Goal: Find specific fact: Find specific fact

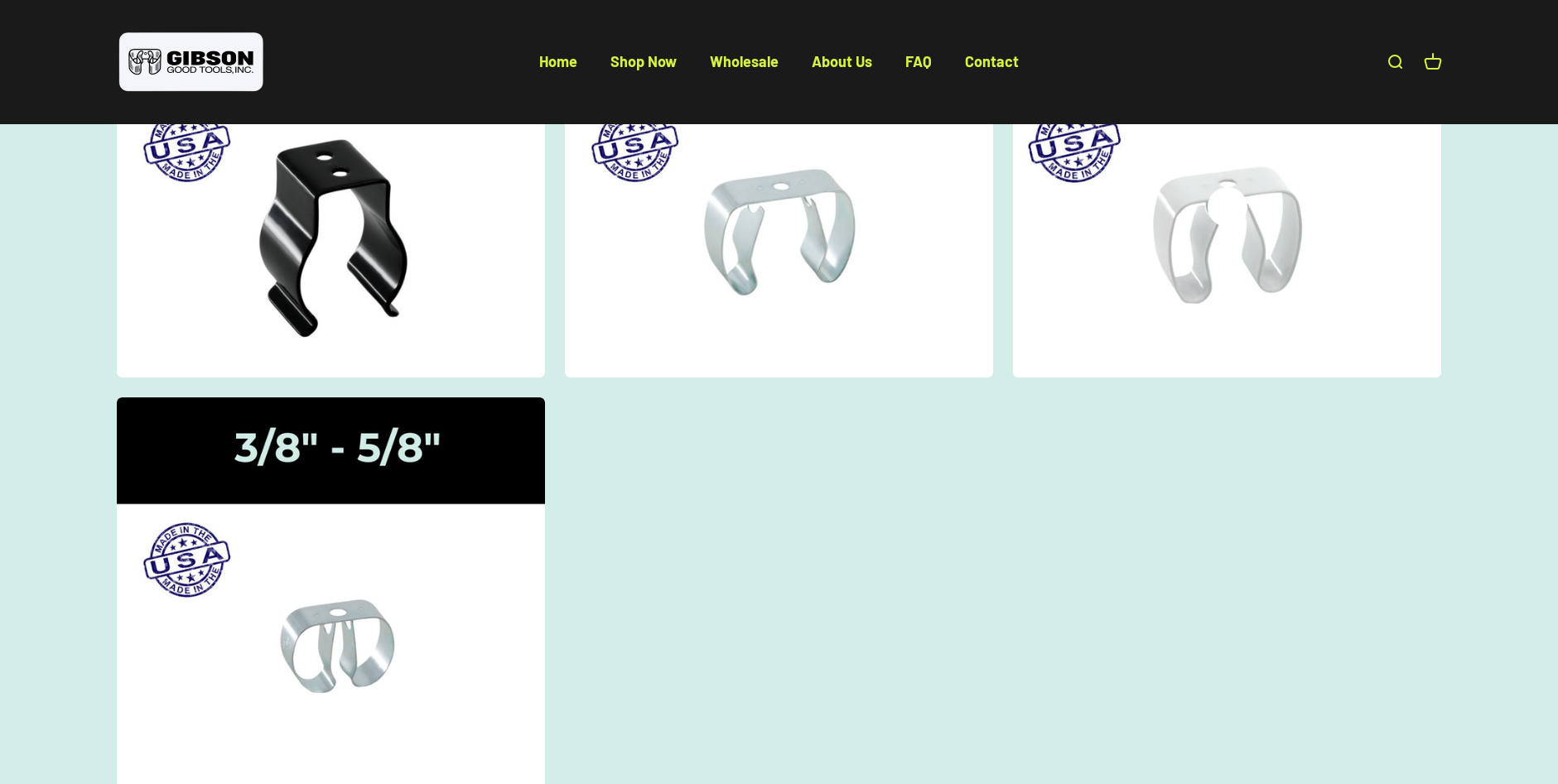
scroll to position [580, 0]
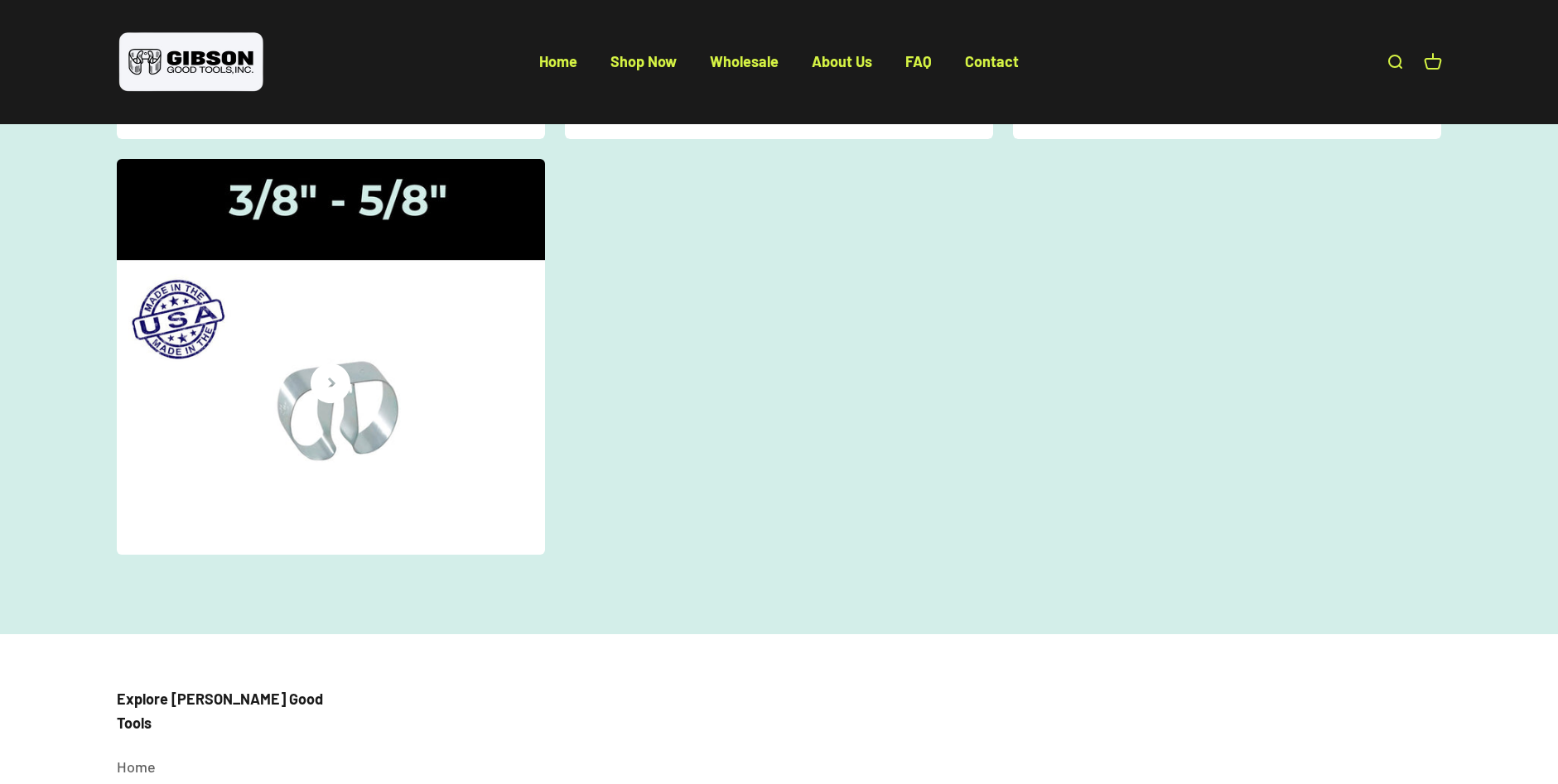
click at [333, 379] on icon at bounding box center [331, 384] width 40 height 40
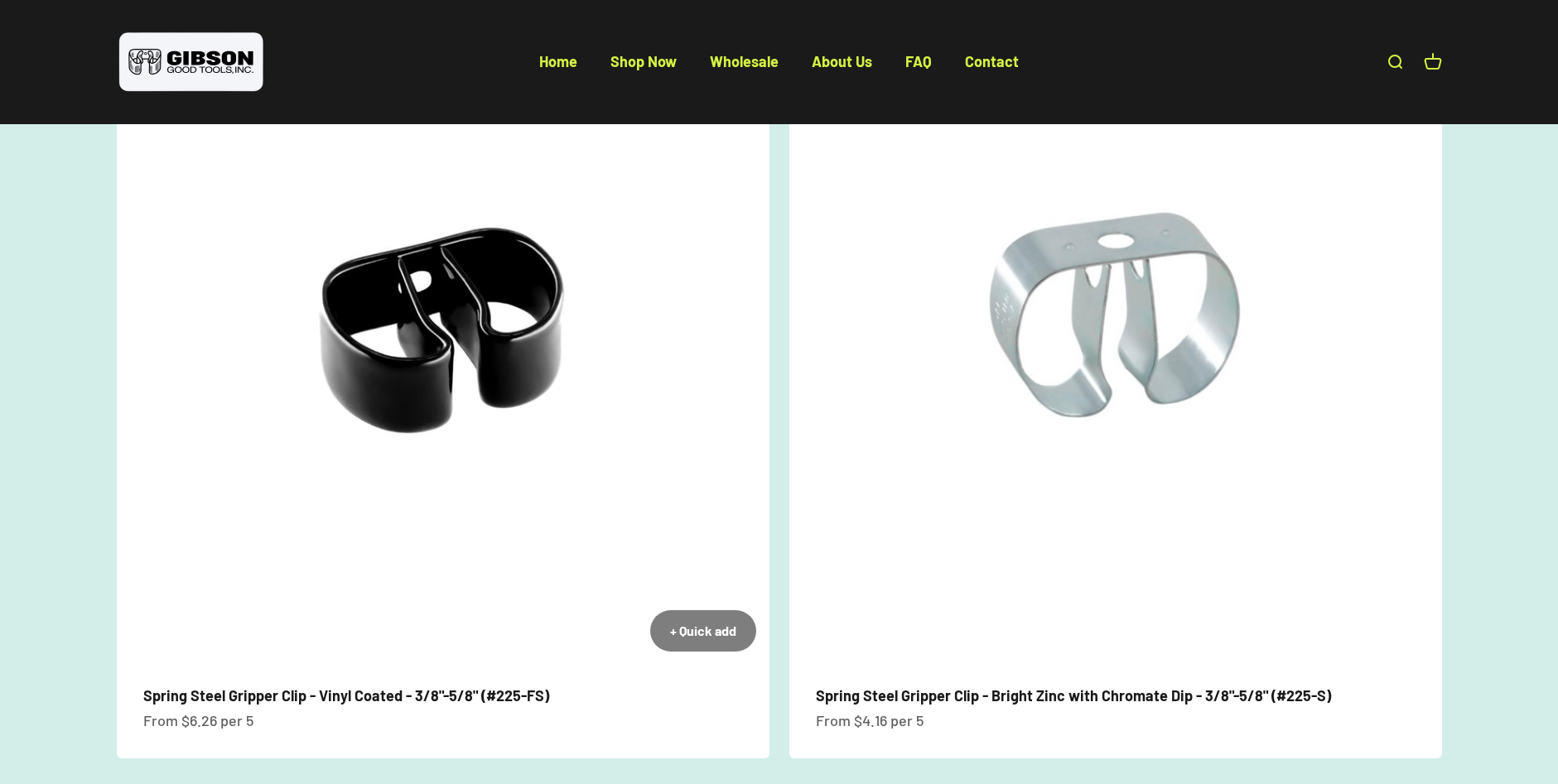
scroll to position [166, 0]
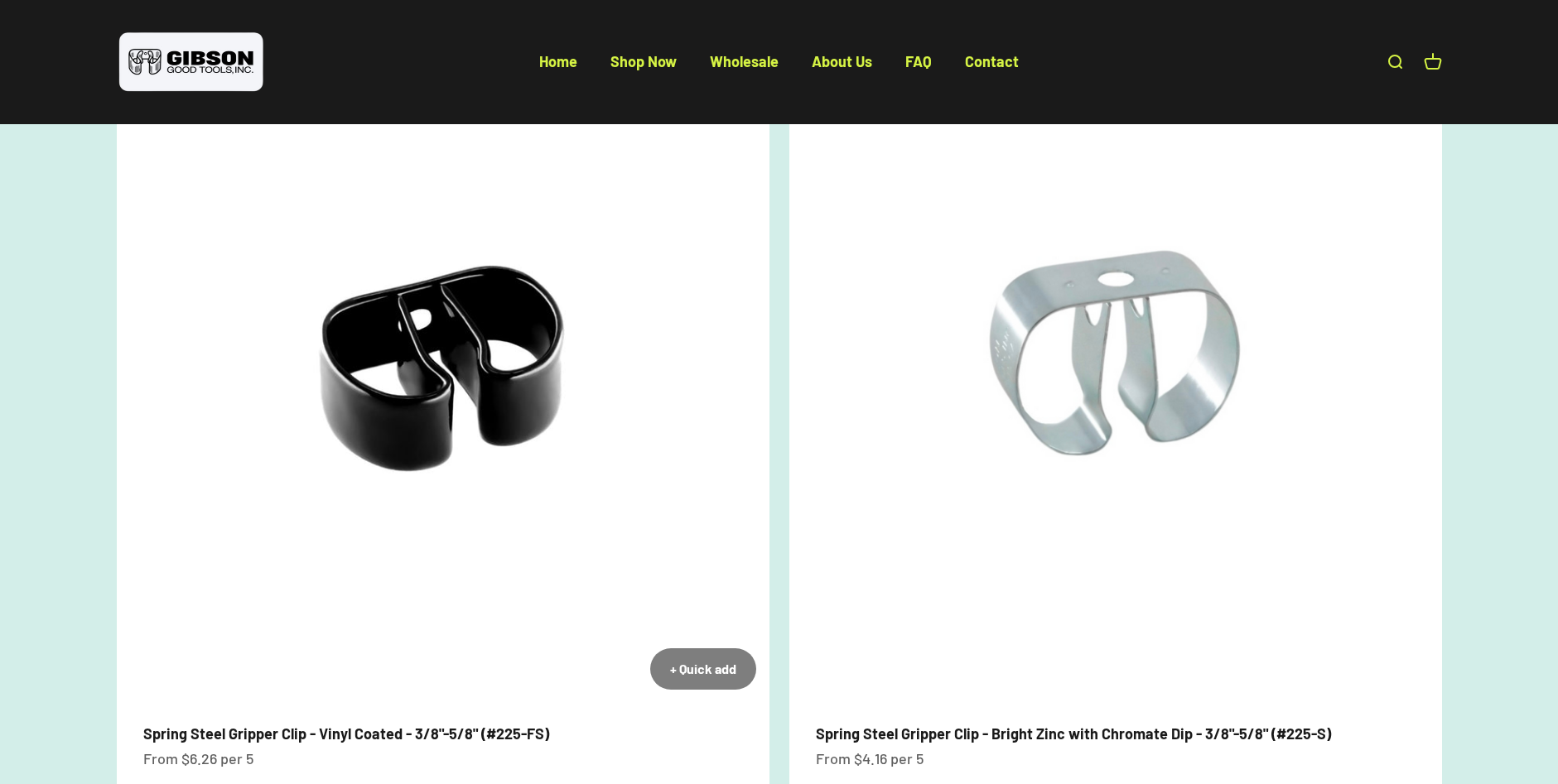
click at [457, 360] on img at bounding box center [443, 377] width 653 height 653
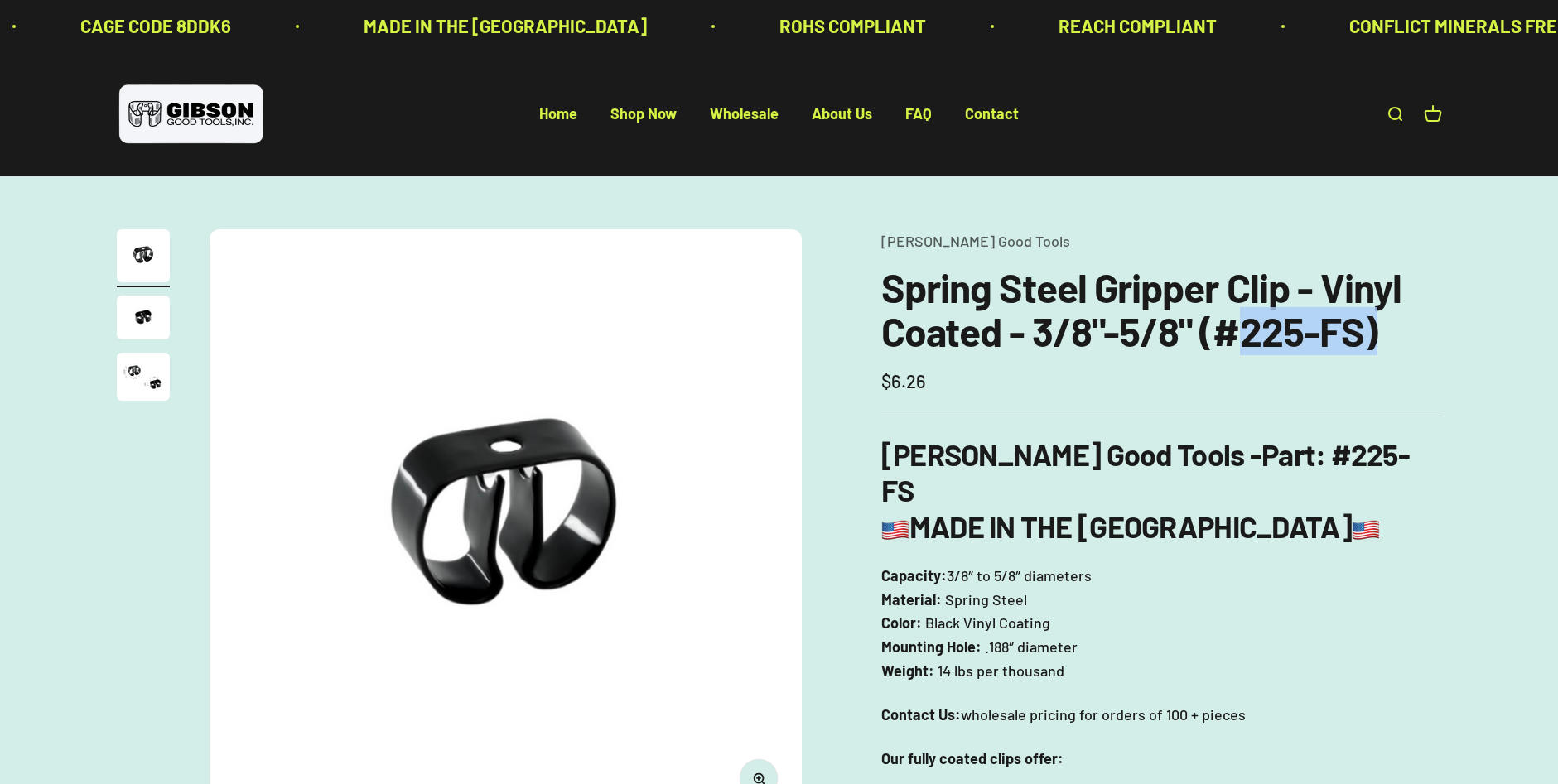
drag, startPoint x: 1403, startPoint y: 326, endPoint x: 1231, endPoint y: 346, distance: 173.2
click at [1231, 346] on h1 "Spring Steel Gripper Clip - Vinyl Coated - 3/8"-5/8" (#225-FS)" at bounding box center [1162, 309] width 561 height 88
drag, startPoint x: 1231, startPoint y: 346, endPoint x: 1361, endPoint y: 340, distance: 130.1
click at [1361, 340] on h1 "Spring Steel Gripper Clip - Vinyl Coated - 3/8"-5/8" (#225-FS)" at bounding box center [1162, 309] width 561 height 88
drag, startPoint x: 1363, startPoint y: 331, endPoint x: 1244, endPoint y: 348, distance: 120.2
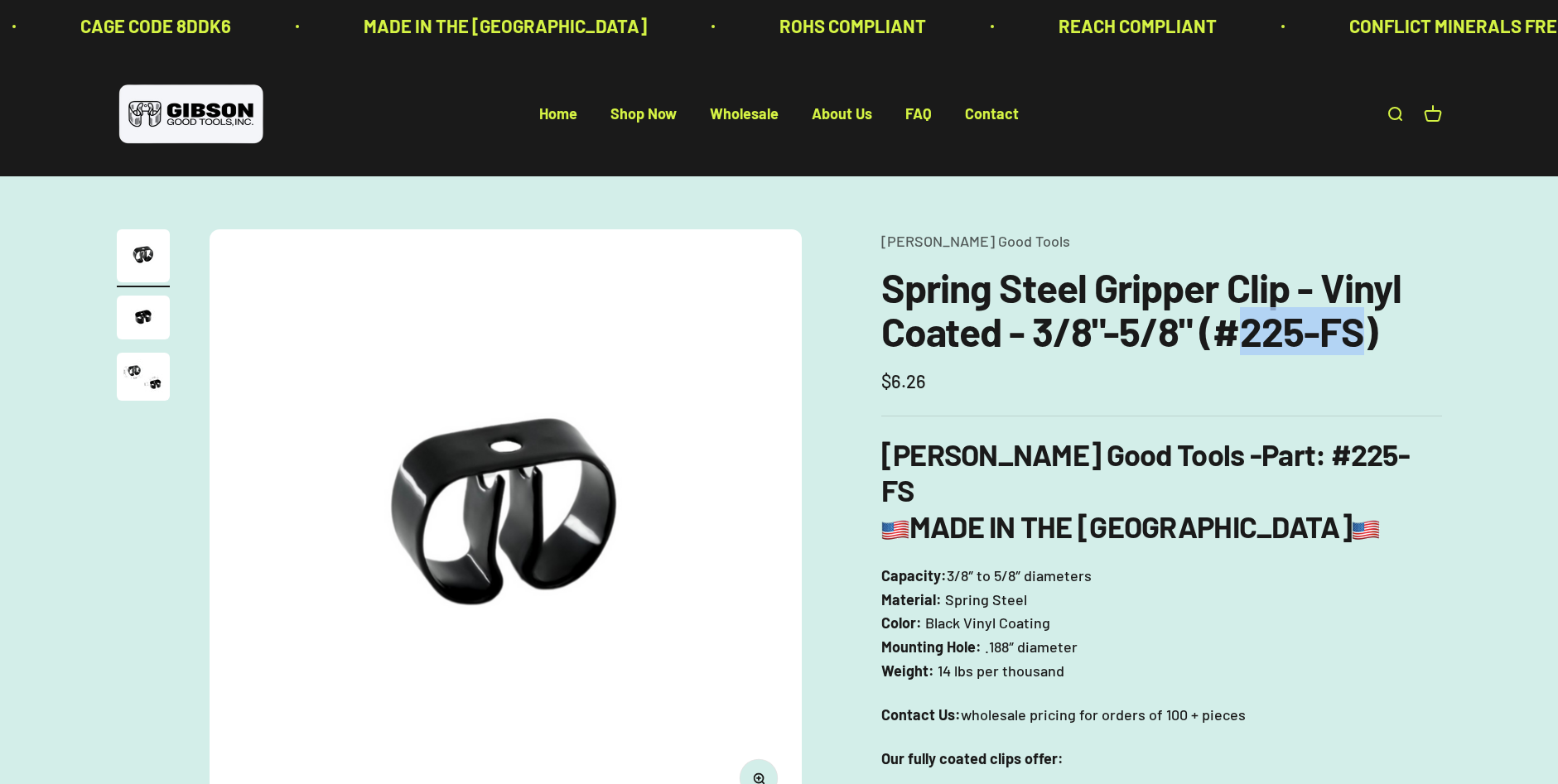
click at [1244, 348] on h1 "Spring Steel Gripper Clip - Vinyl Coated - 3/8"-5/8" (#225-FS)" at bounding box center [1162, 309] width 561 height 88
drag, startPoint x: 1244, startPoint y: 348, endPoint x: 1327, endPoint y: 339, distance: 83.5
copy h1 "225-FS"
